Goal: Complete application form: Complete application form

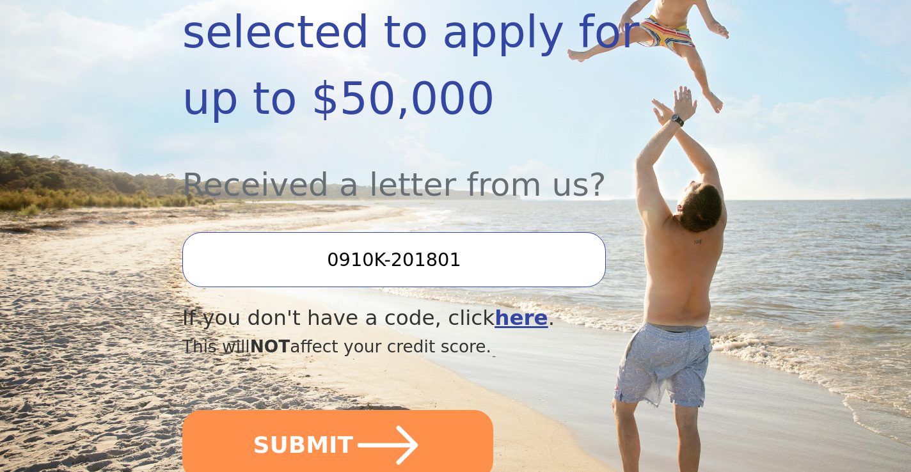
scroll to position [359, 0]
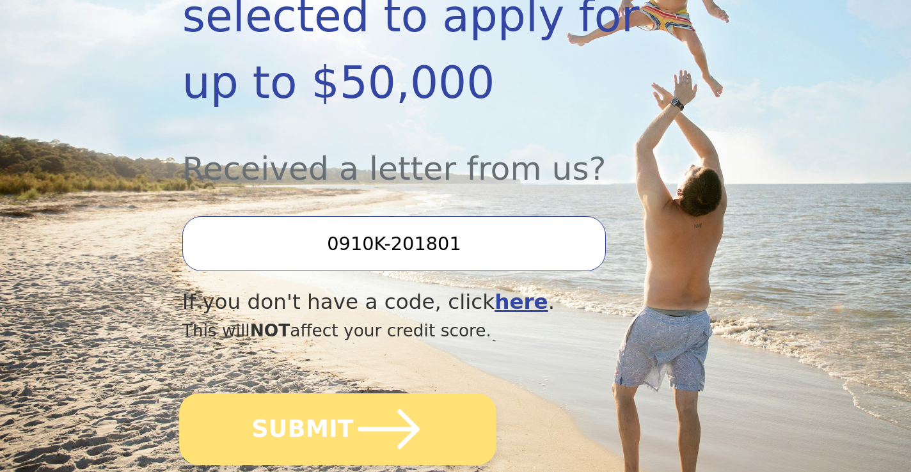
click at [453, 411] on button "SUBMIT" at bounding box center [337, 430] width 317 height 72
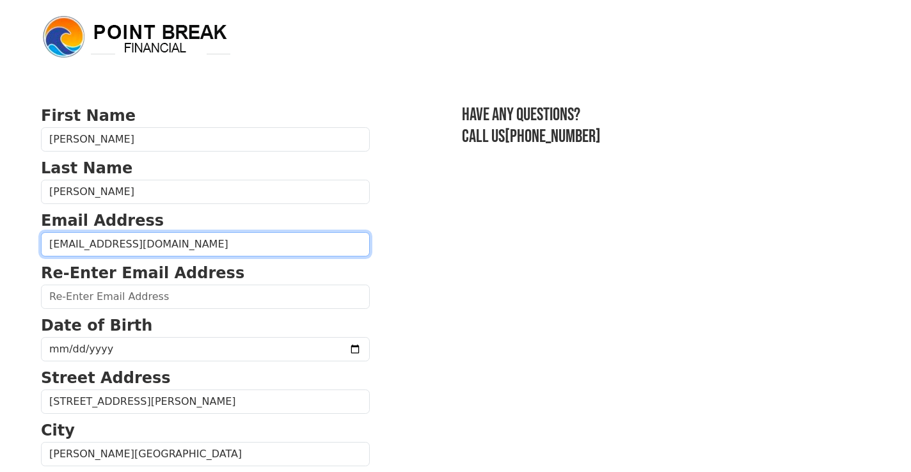
type input "[EMAIL_ADDRESS][DOMAIN_NAME]"
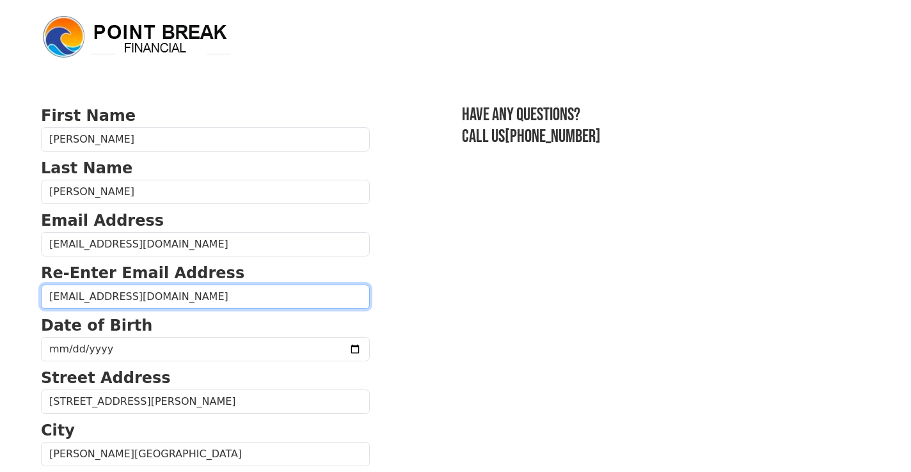
type input "kristens590@gmail.com"
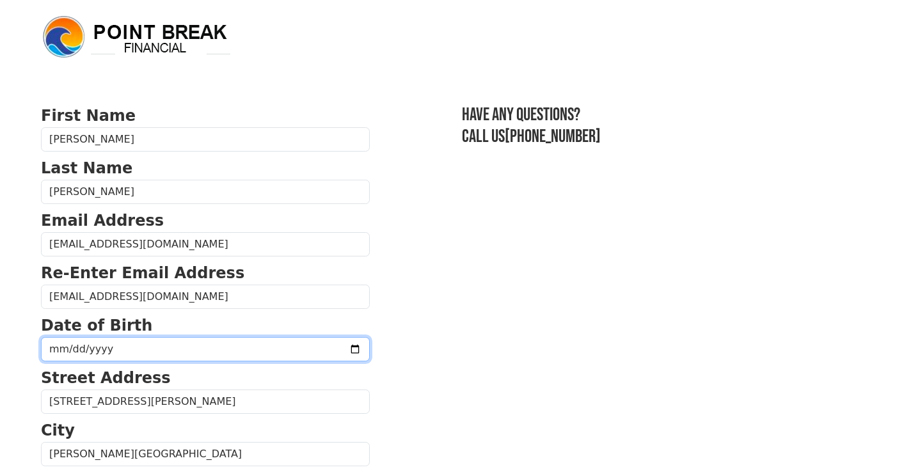
click at [61, 350] on input "date" at bounding box center [205, 349] width 329 height 24
type input "1997-05-13"
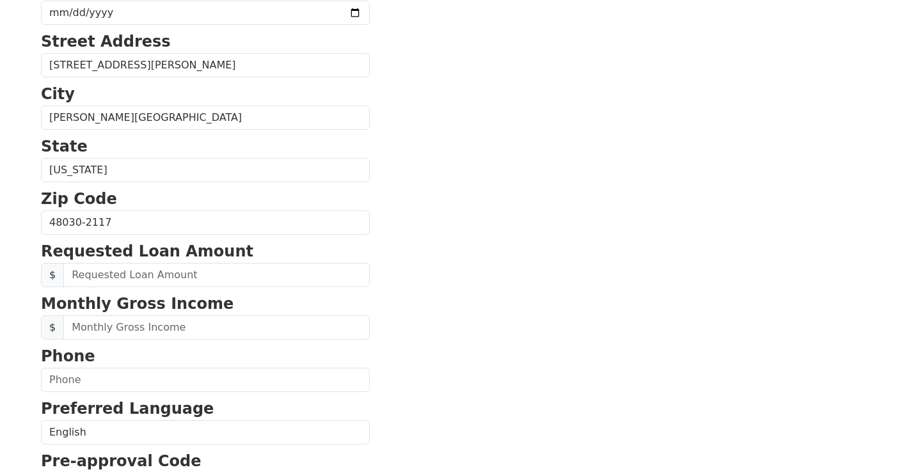
scroll to position [339, 0]
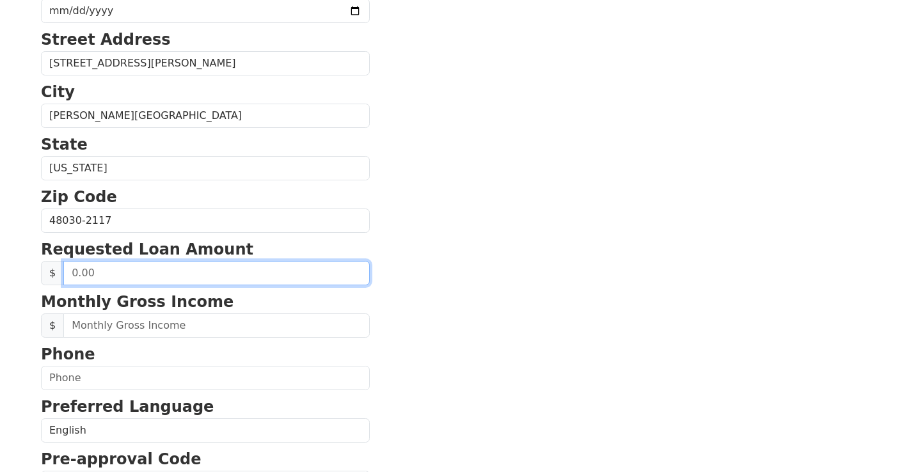
click at [237, 266] on input "text" at bounding box center [216, 273] width 307 height 24
click at [147, 276] on input "text" at bounding box center [216, 273] width 307 height 24
type input "20,000.00"
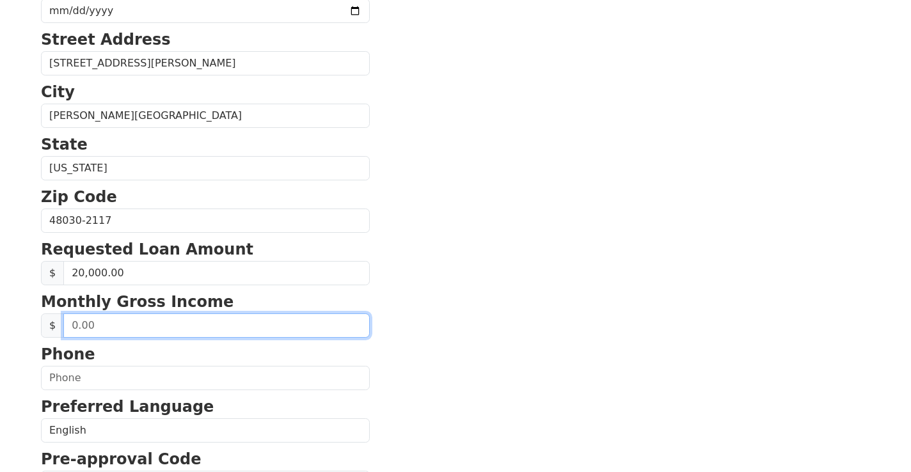
click at [143, 329] on input "text" at bounding box center [216, 326] width 307 height 24
type input "4,333.34"
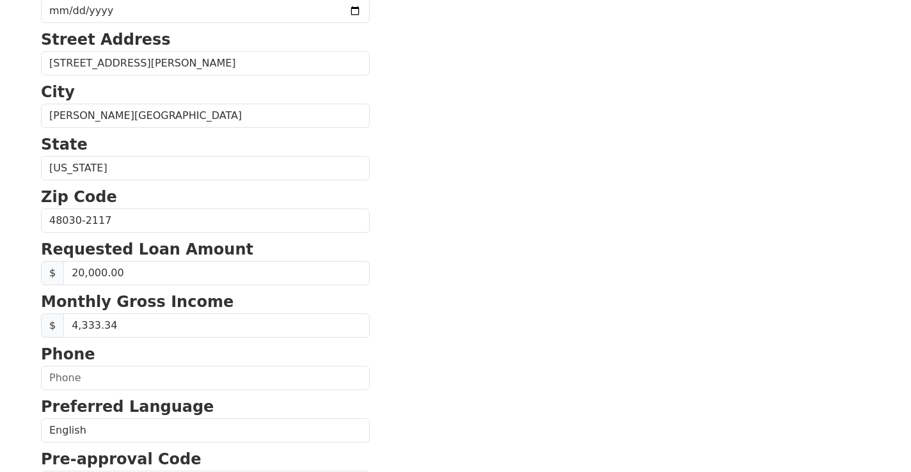
click at [535, 290] on section "First Name Kristen Last Name Summers Email Address kristens590@gmail.com Re-Ent…" at bounding box center [455, 222] width 829 height 913
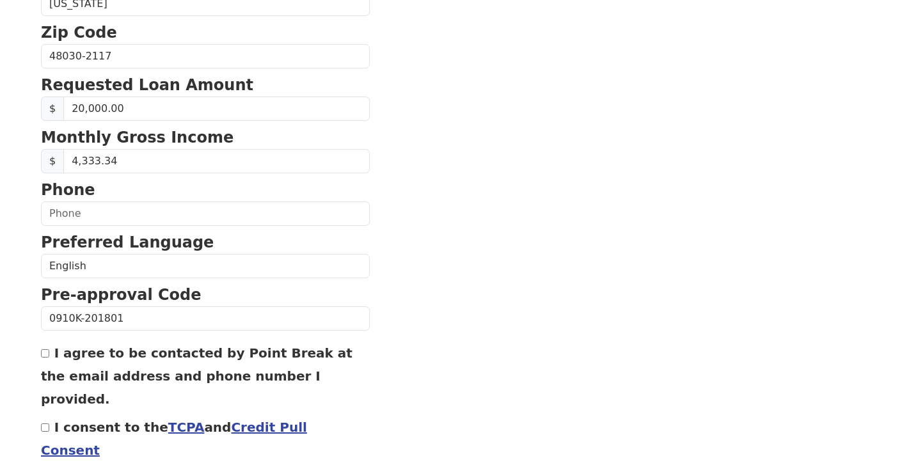
scroll to position [506, 0]
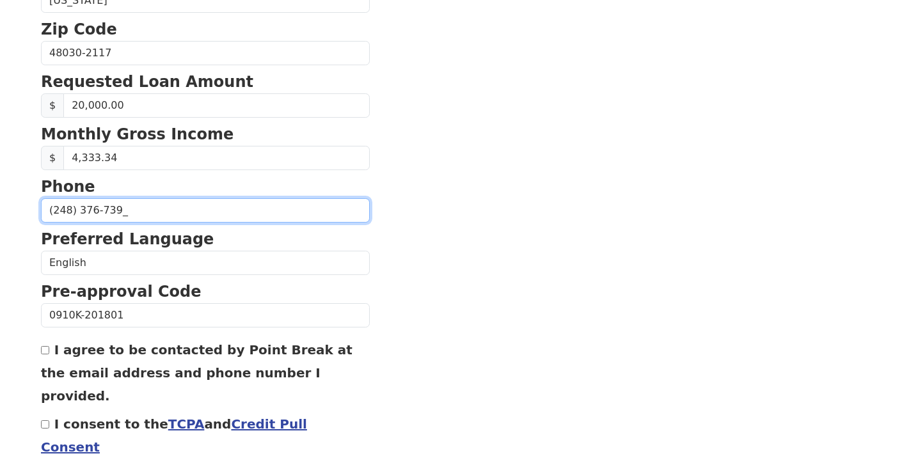
type input "(248) 376-7399"
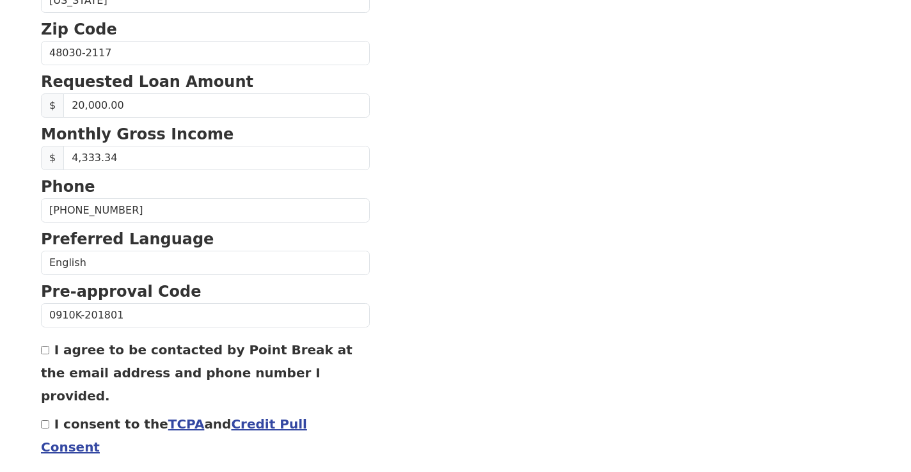
click at [46, 354] on input "I agree to be contacted by Point Break at the email address and phone number I …" at bounding box center [45, 350] width 8 height 8
checkbox input "true"
click at [47, 420] on input "I consent to the TCPA and Credit Pull Consent" at bounding box center [45, 424] width 8 height 8
checkbox input "true"
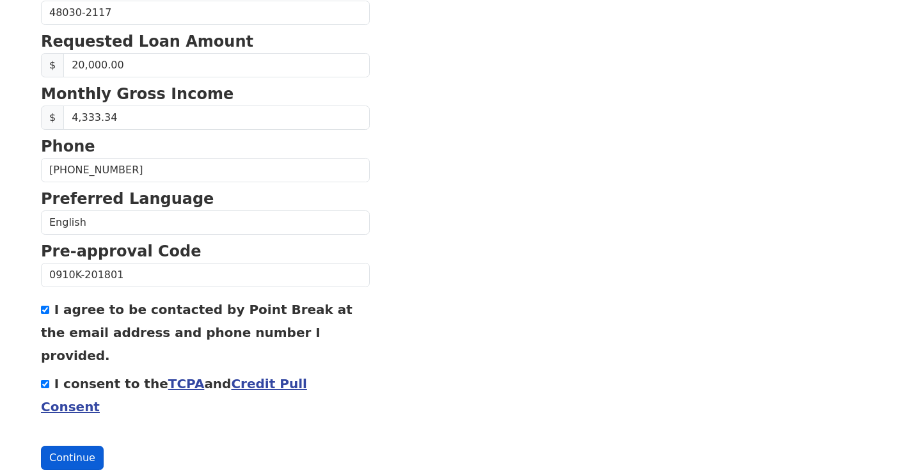
scroll to position [546, 0]
click at [67, 447] on button "Continue" at bounding box center [72, 459] width 63 height 24
